Goal: Task Accomplishment & Management: Manage account settings

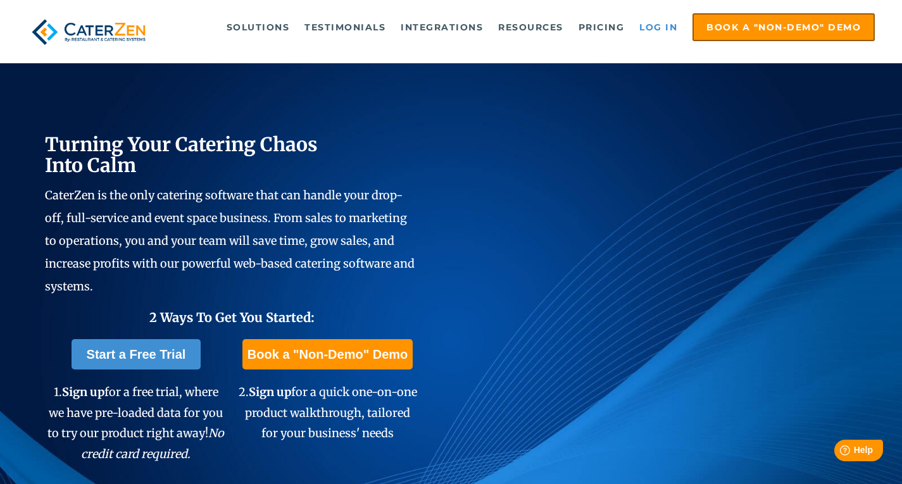
click at [655, 26] on link "Log in" at bounding box center [658, 27] width 51 height 25
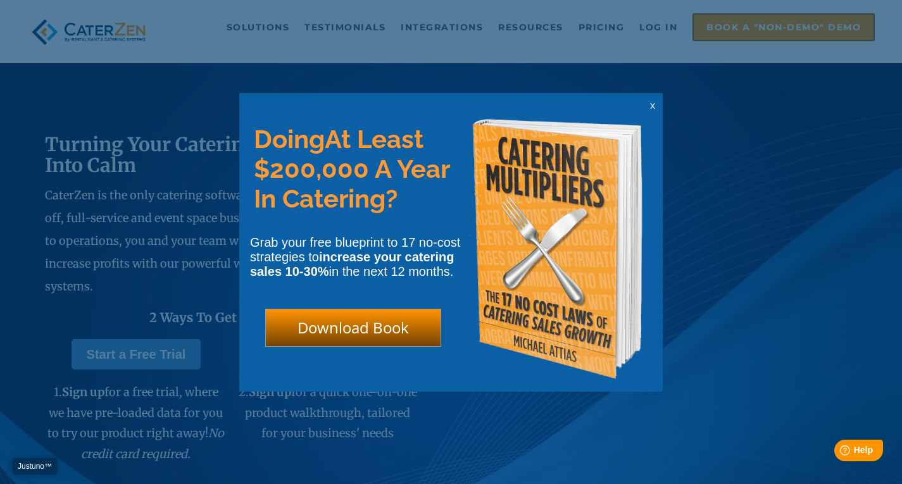
click at [644, 0] on html "Justuno™ ✕ Doing At Least $200,000 A Year In Catering? Grab your free blueprint…" at bounding box center [451, 0] width 902 height 0
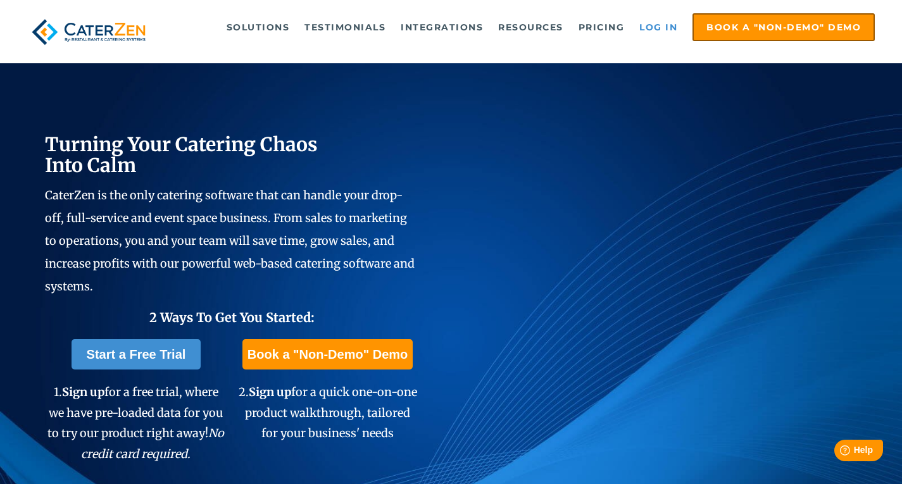
click at [659, 28] on link "Log in" at bounding box center [658, 27] width 51 height 25
